Goal: Navigation & Orientation: Find specific page/section

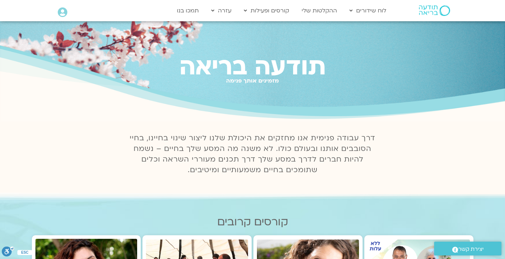
click at [432, 10] on img at bounding box center [433, 10] width 31 height 11
click at [378, 30] on div "תודעה בריאה מזמינים אותך פנימה" at bounding box center [252, 71] width 505 height 101
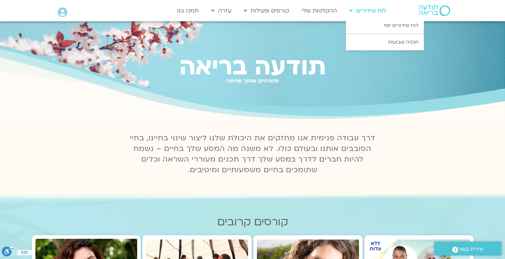
click at [373, 11] on link "לוח שידורים" at bounding box center [368, 10] width 44 height 13
click at [376, 28] on link "לוח שידורים יומי" at bounding box center [385, 25] width 78 height 16
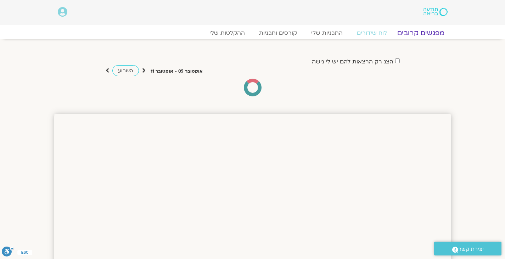
click at [414, 30] on link "מפגשים קרובים" at bounding box center [420, 33] width 64 height 8
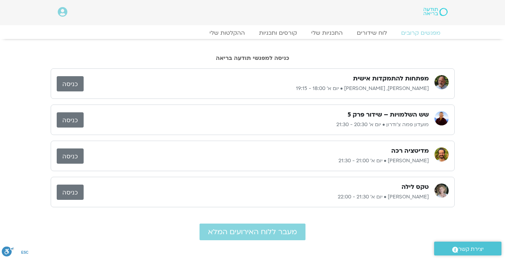
click at [73, 86] on link "כניסה" at bounding box center [70, 83] width 27 height 15
